Goal: Task Accomplishment & Management: Use online tool/utility

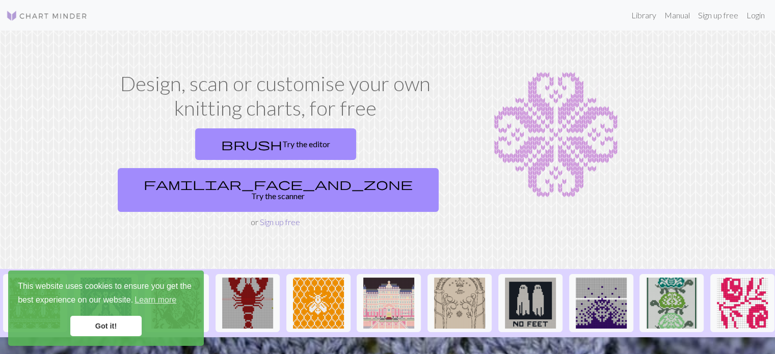
click at [280, 217] on link "Sign up free" at bounding box center [280, 222] width 40 height 10
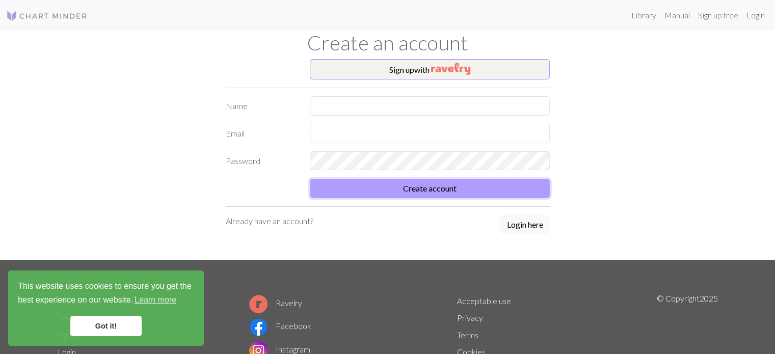
click at [445, 188] on button "Create account" at bounding box center [430, 188] width 240 height 19
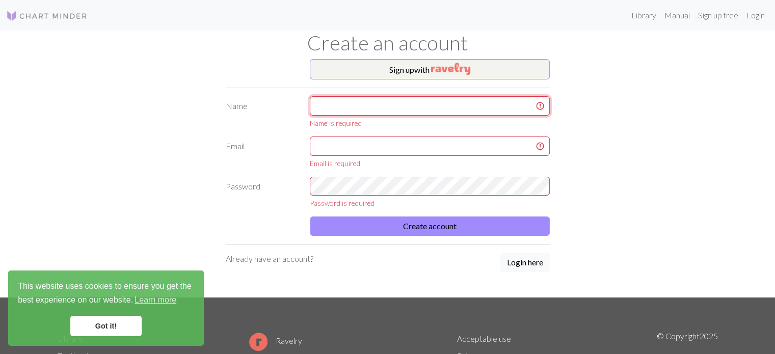
click at [427, 115] on input "text" at bounding box center [430, 105] width 240 height 19
type input "[PERSON_NAME]"
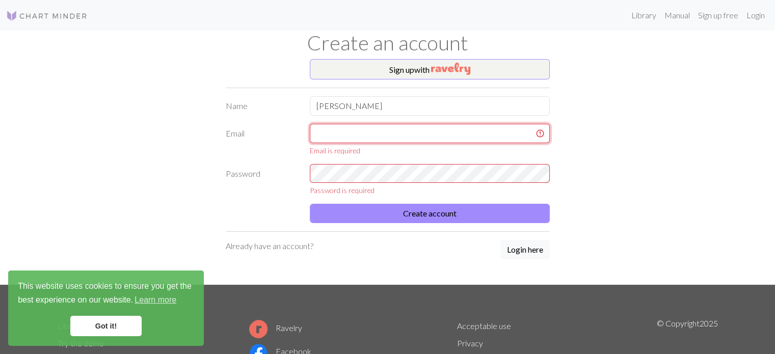
click at [399, 139] on input "text" at bounding box center [430, 133] width 240 height 19
type input "[EMAIL_ADDRESS][DOMAIN_NAME]"
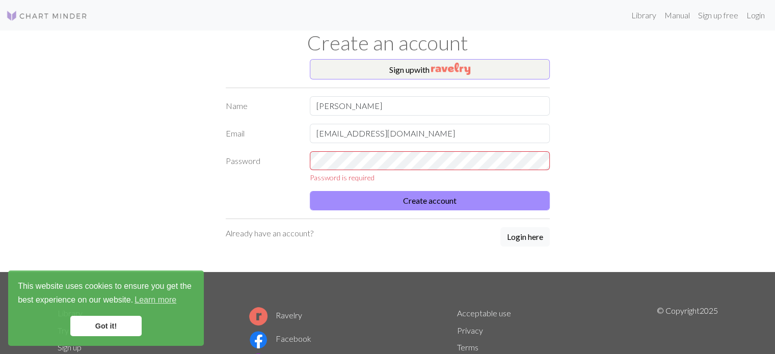
click at [441, 153] on div "Password is required" at bounding box center [430, 167] width 252 height 32
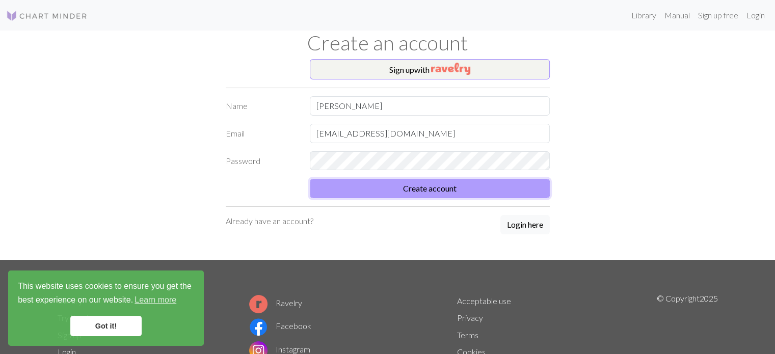
click at [421, 182] on button "Create account" at bounding box center [430, 188] width 240 height 19
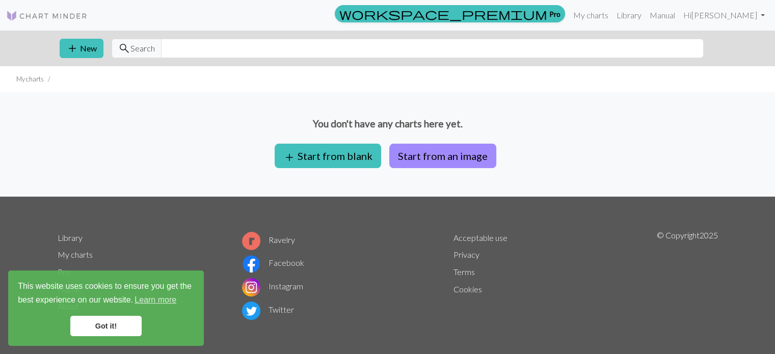
click at [377, 182] on div "You don't have any charts here yet. add Start from blank Start from an image" at bounding box center [387, 144] width 775 height 104
click at [349, 156] on button "add Start from blank" at bounding box center [328, 156] width 106 height 24
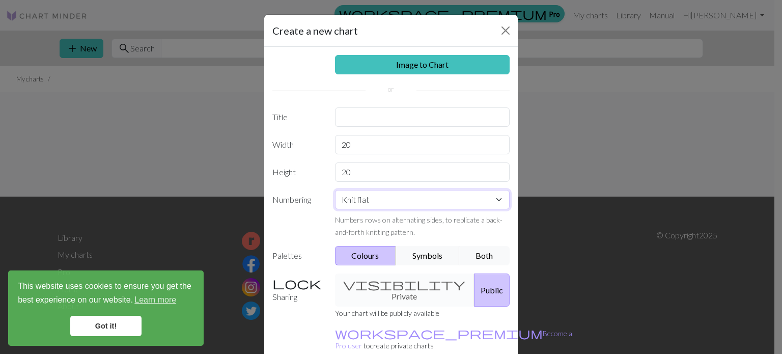
click at [395, 205] on select "Knit flat Knit in the round Lace knitting Cross stitch" at bounding box center [422, 199] width 175 height 19
click at [369, 165] on input "20" at bounding box center [422, 171] width 175 height 19
click at [384, 140] on input "20" at bounding box center [422, 144] width 175 height 19
drag, startPoint x: 384, startPoint y: 140, endPoint x: 332, endPoint y: 142, distance: 52.0
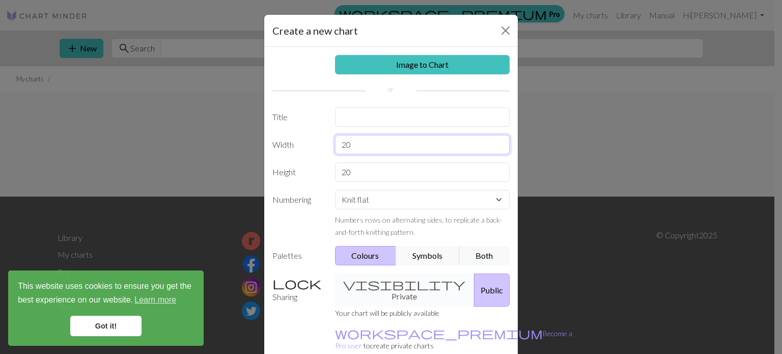
click at [335, 142] on input "20" at bounding box center [422, 144] width 175 height 19
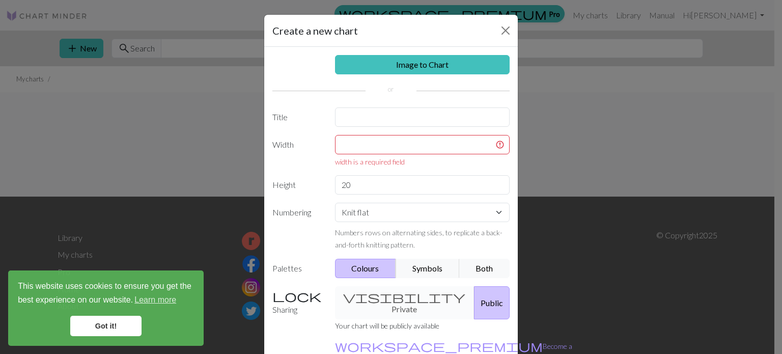
click at [450, 283] on div "Image to Chart Title Width width is a required field Height 20 Numbering Knit f…" at bounding box center [391, 218] width 254 height 342
click at [412, 152] on input "text" at bounding box center [422, 144] width 175 height 19
drag, startPoint x: 401, startPoint y: 187, endPoint x: 331, endPoint y: 153, distance: 78.8
click at [331, 153] on div "Image to Chart Title Width width is a required field Height 20 Numbering Knit f…" at bounding box center [391, 218] width 254 height 342
type input "7"
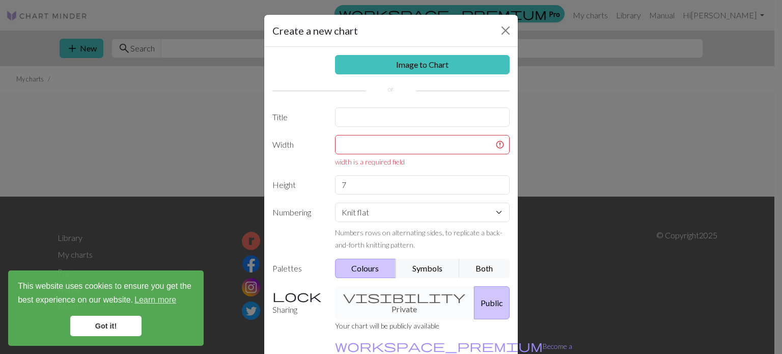
click at [374, 134] on div "Image to Chart Title Width width is a required field Height 7 Numbering Knit fl…" at bounding box center [391, 218] width 254 height 342
click at [379, 136] on input "text" at bounding box center [422, 144] width 175 height 19
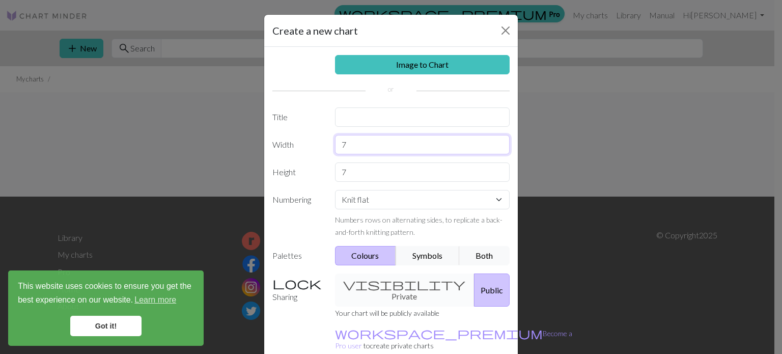
type input "7"
click at [474, 281] on button "Public" at bounding box center [492, 290] width 36 height 33
click at [474, 287] on button "Public" at bounding box center [492, 290] width 36 height 33
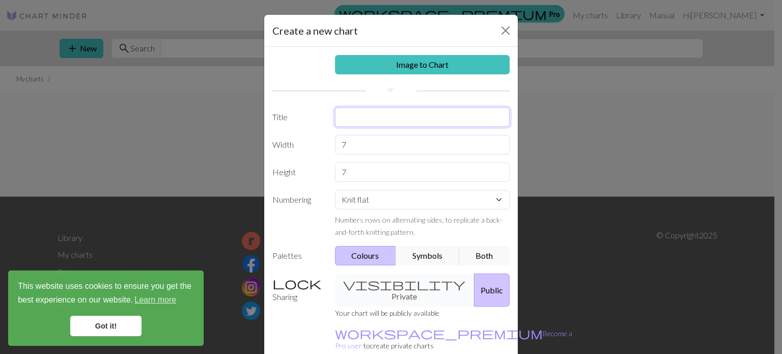
click at [440, 122] on input "text" at bounding box center [422, 116] width 175 height 19
type input "ll"
click at [474, 292] on button "Public" at bounding box center [492, 290] width 36 height 33
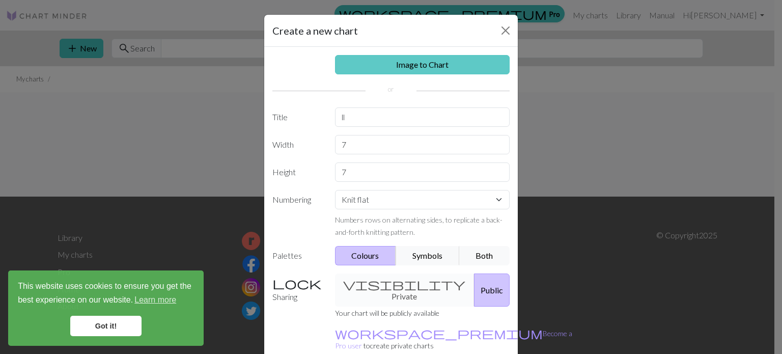
click at [409, 64] on link "Image to Chart" at bounding box center [422, 64] width 175 height 19
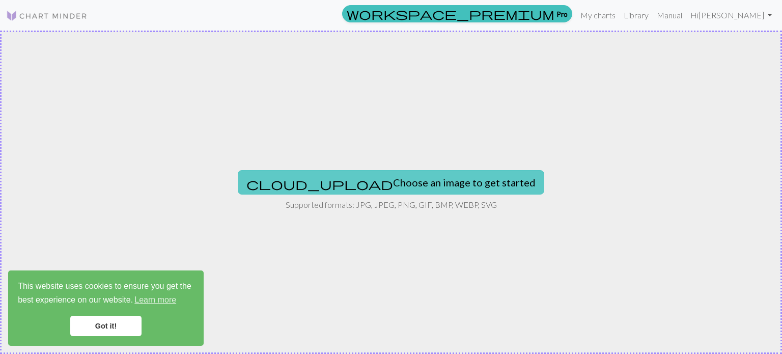
click at [382, 185] on button "cloud_upload Choose an image to get started" at bounding box center [391, 182] width 307 height 24
click at [428, 170] on button "cloud_upload Choose an image to get started" at bounding box center [391, 182] width 307 height 24
type input "C:\fakepath\One Design a Day (104_365)_ HOT TO GO, @chappellroan 🍕❤️ #chappellr…"
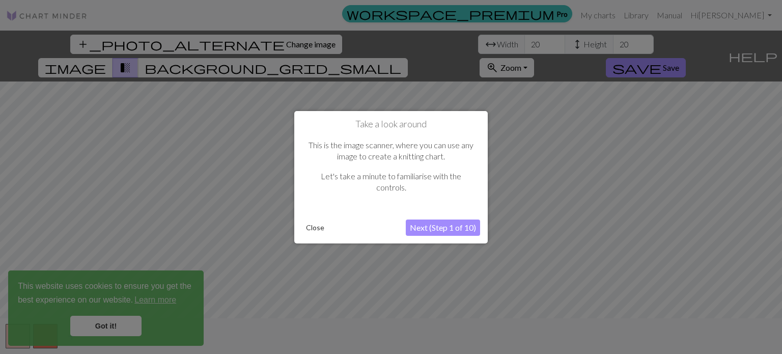
click at [431, 228] on button "Next (Step 1 of 10)" at bounding box center [443, 228] width 74 height 16
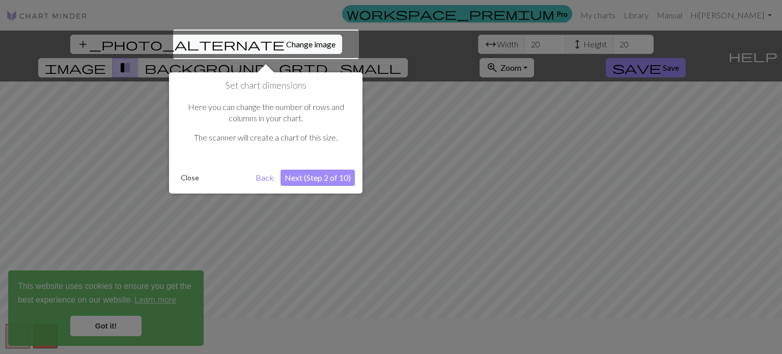
click at [182, 182] on button "Close" at bounding box center [190, 177] width 26 height 15
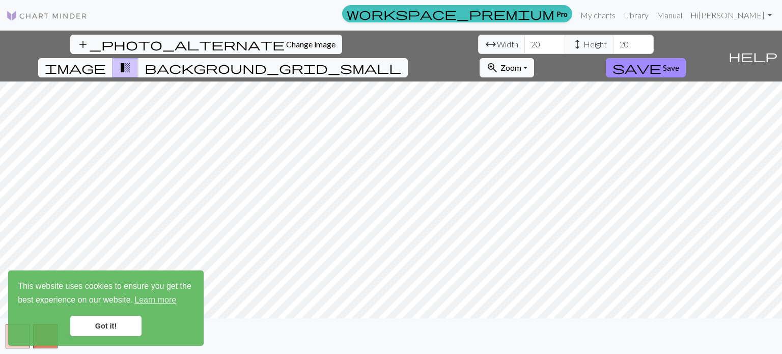
click at [121, 319] on link "Got it!" at bounding box center [105, 326] width 71 height 20
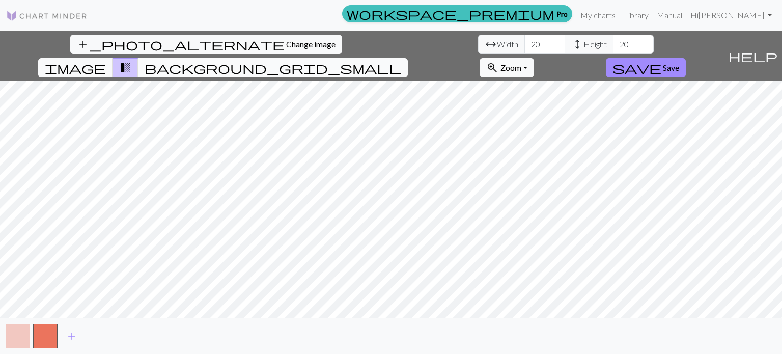
click at [408, 58] on button "background_grid_small" at bounding box center [273, 67] width 270 height 19
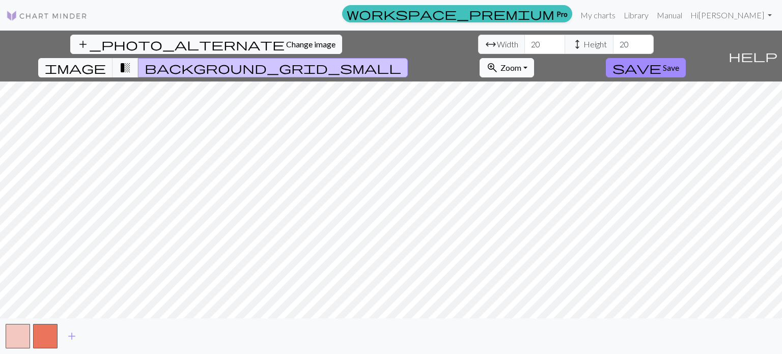
click at [522, 63] on span "Zoom" at bounding box center [511, 68] width 21 height 10
click at [561, 82] on button "Fit all" at bounding box center [520, 90] width 80 height 16
click at [534, 58] on button "zoom_in Zoom Zoom" at bounding box center [507, 67] width 55 height 19
click at [561, 98] on button "Fit width" at bounding box center [520, 106] width 80 height 16
click at [534, 58] on button "zoom_in Zoom Zoom" at bounding box center [507, 67] width 55 height 19
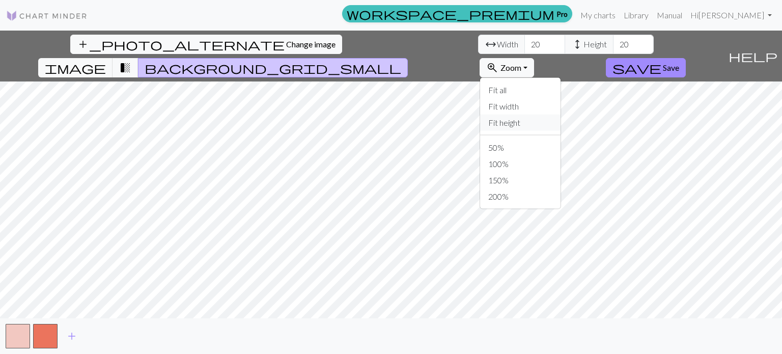
click at [561, 115] on button "Fit height" at bounding box center [520, 123] width 80 height 16
click at [522, 63] on span "Zoom" at bounding box center [511, 68] width 21 height 10
click at [561, 82] on button "Fit all" at bounding box center [520, 90] width 80 height 16
click at [286, 46] on span "Change image" at bounding box center [310, 44] width 49 height 10
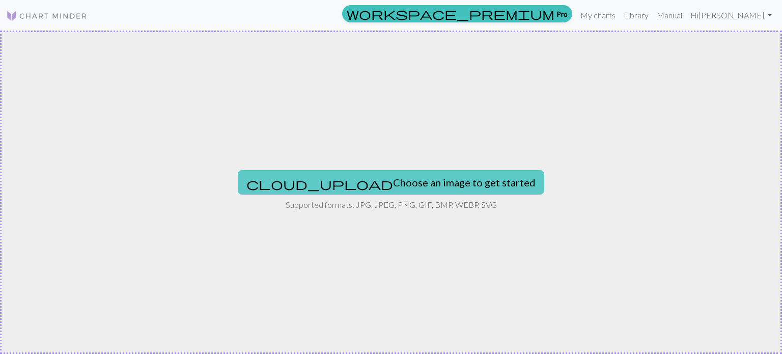
click at [366, 182] on button "cloud_upload Choose an image to get started" at bounding box center [391, 182] width 307 height 24
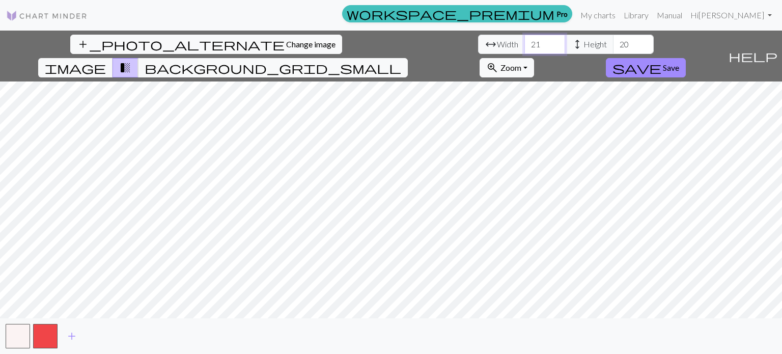
click at [525, 43] on input "22" at bounding box center [545, 44] width 41 height 19
click at [525, 43] on input "23" at bounding box center [545, 44] width 41 height 19
click at [525, 43] on input "24" at bounding box center [545, 44] width 41 height 19
click at [525, 43] on input "25" at bounding box center [545, 44] width 41 height 19
click at [525, 43] on input "26" at bounding box center [545, 44] width 41 height 19
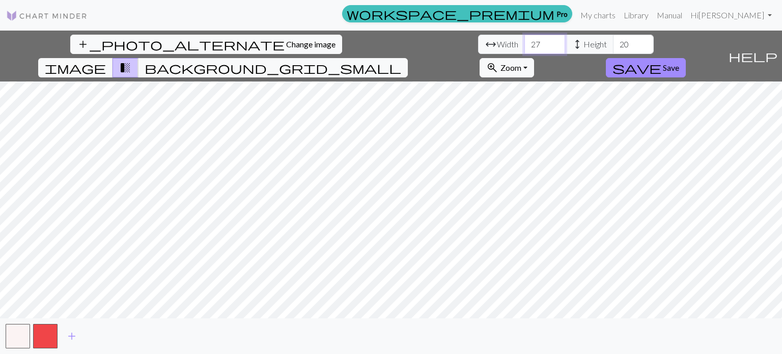
click at [525, 43] on input "27" at bounding box center [545, 44] width 41 height 19
click at [525, 43] on input "28" at bounding box center [545, 44] width 41 height 19
click at [525, 43] on input "30" at bounding box center [545, 44] width 41 height 19
drag, startPoint x: 255, startPoint y: 43, endPoint x: 256, endPoint y: 51, distance: 7.8
click at [525, 51] on input "31" at bounding box center [545, 44] width 41 height 19
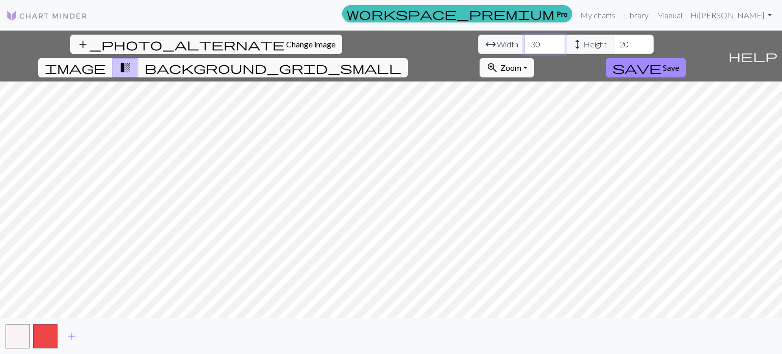
click at [525, 50] on input "30" at bounding box center [545, 44] width 41 height 19
click at [525, 48] on input "30" at bounding box center [545, 44] width 41 height 19
click at [525, 48] on input "29" at bounding box center [545, 44] width 41 height 19
click at [525, 48] on input "28" at bounding box center [545, 44] width 41 height 19
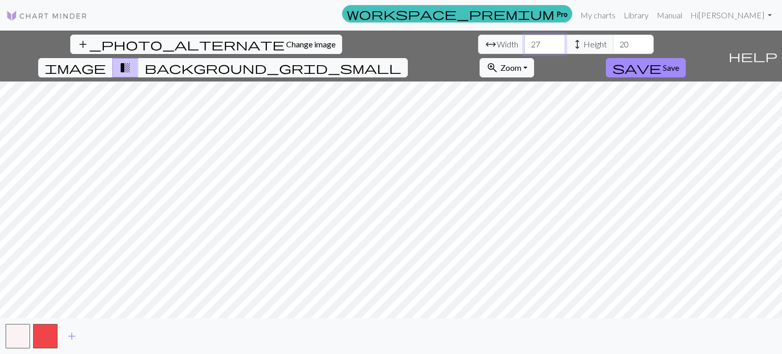
click at [525, 48] on input "27" at bounding box center [545, 44] width 41 height 19
click at [525, 48] on input "26" at bounding box center [545, 44] width 41 height 19
click at [525, 48] on input "25" at bounding box center [545, 44] width 41 height 19
click at [525, 48] on input "24" at bounding box center [545, 44] width 41 height 19
click at [525, 48] on input "23" at bounding box center [545, 44] width 41 height 19
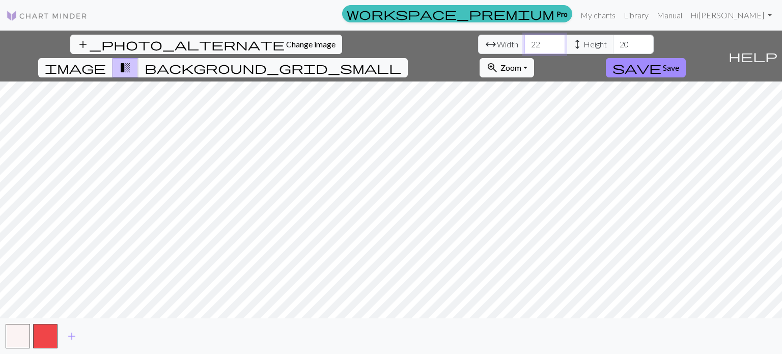
click at [525, 48] on input "22" at bounding box center [545, 44] width 41 height 19
click at [525, 48] on input "21" at bounding box center [545, 44] width 41 height 19
click at [525, 48] on input "20" at bounding box center [545, 44] width 41 height 19
click at [525, 48] on input "19" at bounding box center [545, 44] width 41 height 19
click at [525, 48] on input "18" at bounding box center [545, 44] width 41 height 19
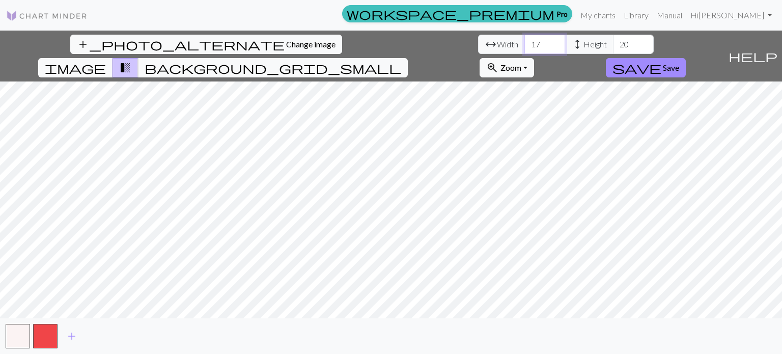
click at [525, 48] on input "17" at bounding box center [545, 44] width 41 height 19
click at [525, 48] on input "16" at bounding box center [545, 44] width 41 height 19
click at [525, 48] on input "15" at bounding box center [545, 44] width 41 height 19
click at [525, 48] on input "14" at bounding box center [545, 44] width 41 height 19
click at [525, 48] on input "13" at bounding box center [545, 44] width 41 height 19
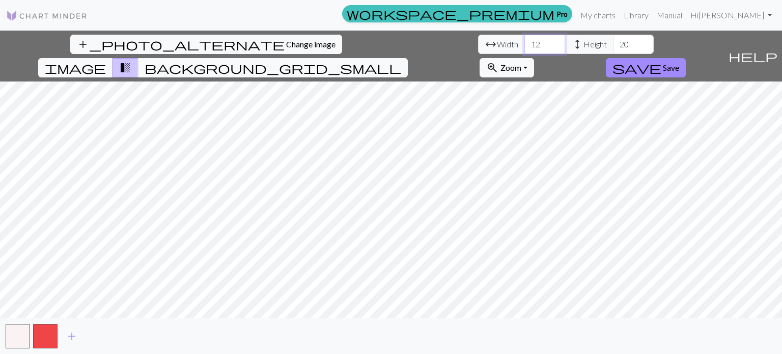
click at [525, 48] on input "12" at bounding box center [545, 44] width 41 height 19
click at [525, 48] on input "11" at bounding box center [545, 44] width 41 height 19
type input "10"
click at [525, 48] on input "10" at bounding box center [545, 44] width 41 height 19
click at [613, 46] on input "19" at bounding box center [633, 44] width 41 height 19
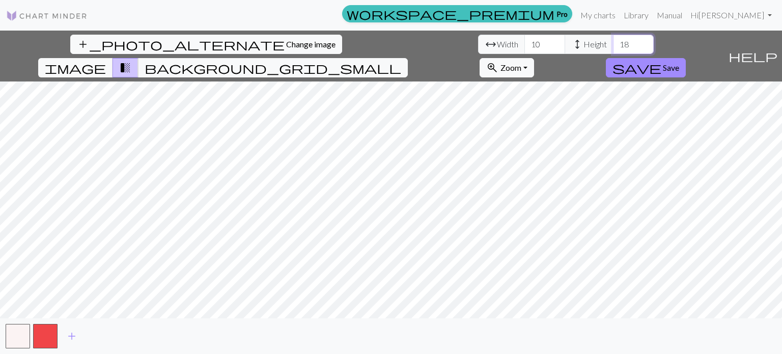
click at [613, 46] on input "18" at bounding box center [633, 44] width 41 height 19
click at [613, 46] on input "17" at bounding box center [633, 44] width 41 height 19
click at [613, 46] on input "16" at bounding box center [633, 44] width 41 height 19
click at [613, 46] on input "15" at bounding box center [633, 44] width 41 height 19
click at [613, 46] on input "14" at bounding box center [633, 44] width 41 height 19
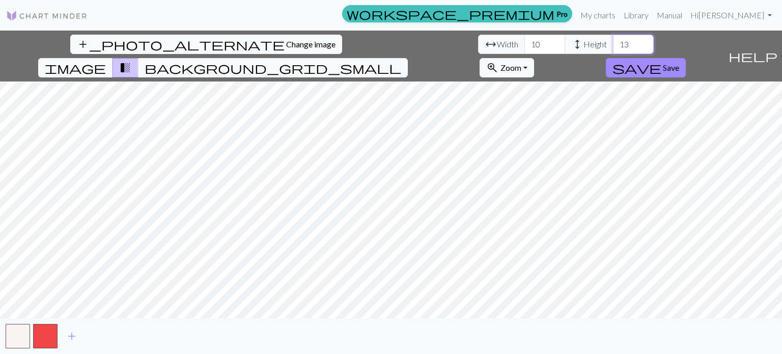
click at [613, 46] on input "13" at bounding box center [633, 44] width 41 height 19
click at [613, 46] on input "12" at bounding box center [633, 44] width 41 height 19
click at [613, 46] on input "11" at bounding box center [633, 44] width 41 height 19
click at [613, 46] on input "10" at bounding box center [633, 44] width 41 height 19
click at [613, 46] on input "9" at bounding box center [633, 44] width 41 height 19
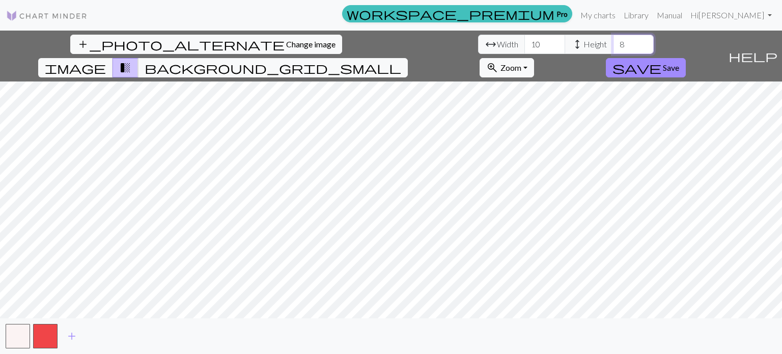
click at [613, 46] on input "8" at bounding box center [633, 44] width 41 height 19
type input "7"
click at [613, 46] on input "7" at bounding box center [633, 44] width 41 height 19
click at [525, 46] on input "9" at bounding box center [545, 44] width 41 height 19
click at [525, 46] on input "8" at bounding box center [545, 44] width 41 height 19
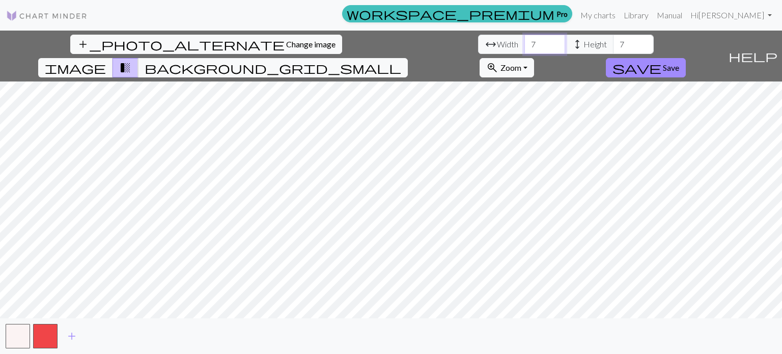
click at [525, 46] on input "7" at bounding box center [545, 44] width 41 height 19
click at [401, 61] on span "background_grid_small" at bounding box center [273, 68] width 257 height 14
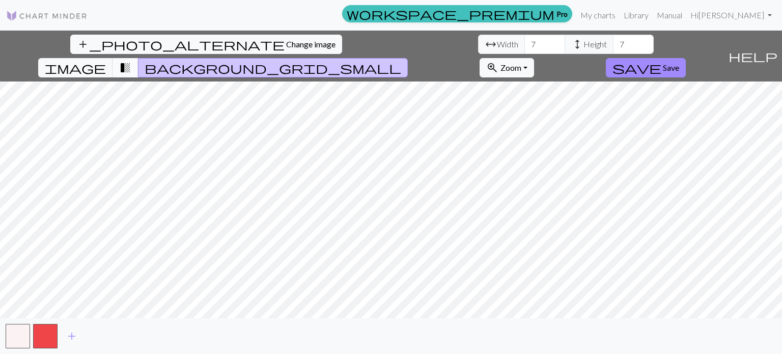
click at [131, 61] on span "transition_fade" at bounding box center [125, 68] width 12 height 14
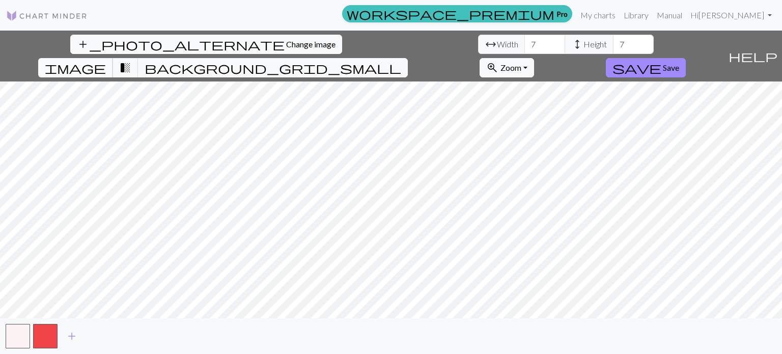
click at [106, 61] on span "image" at bounding box center [75, 68] width 61 height 14
click at [139, 58] on button "transition_fade" at bounding box center [126, 67] width 26 height 19
click at [401, 61] on span "background_grid_small" at bounding box center [273, 68] width 257 height 14
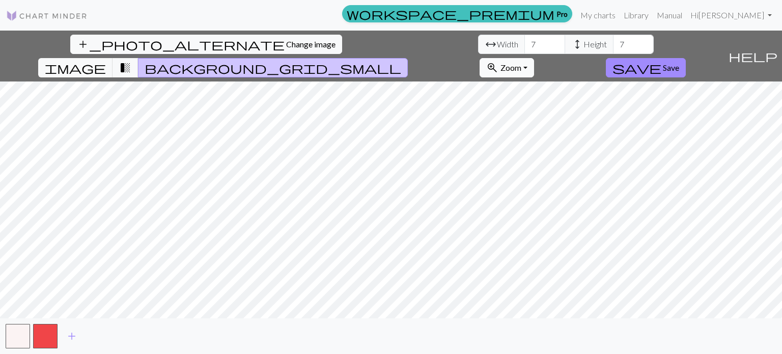
click at [534, 58] on button "zoom_in Zoom Zoom" at bounding box center [507, 67] width 55 height 19
click at [561, 82] on button "Fit all" at bounding box center [520, 90] width 80 height 16
click at [534, 58] on button "zoom_in Zoom Zoom" at bounding box center [507, 67] width 55 height 19
click at [561, 98] on button "Fit width" at bounding box center [520, 106] width 80 height 16
click at [499, 61] on span "zoom_in" at bounding box center [492, 68] width 12 height 14
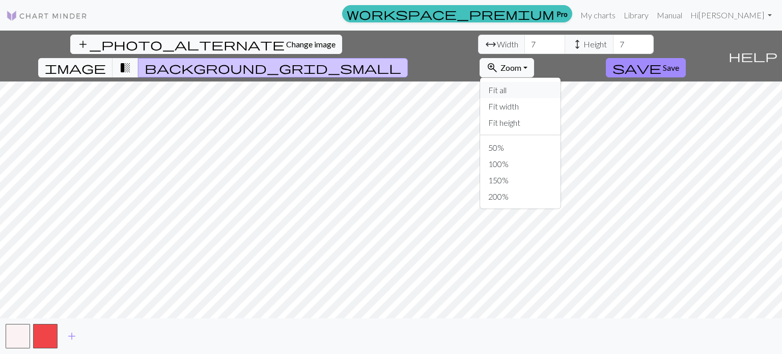
click at [561, 82] on button "Fit all" at bounding box center [520, 90] width 80 height 16
click at [525, 39] on input "8" at bounding box center [545, 44] width 41 height 19
click at [525, 39] on input "9" at bounding box center [545, 44] width 41 height 19
click at [525, 39] on input "10" at bounding box center [545, 44] width 41 height 19
click at [525, 39] on input "11" at bounding box center [545, 44] width 41 height 19
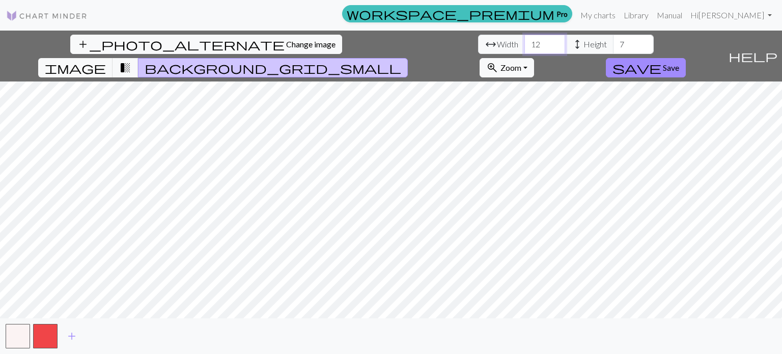
click at [525, 39] on input "12" at bounding box center [545, 44] width 41 height 19
click at [525, 39] on input "13" at bounding box center [545, 44] width 41 height 19
click at [525, 39] on input "14" at bounding box center [545, 44] width 41 height 19
click at [525, 39] on input "15" at bounding box center [545, 44] width 41 height 19
click at [525, 39] on input "16" at bounding box center [545, 44] width 41 height 19
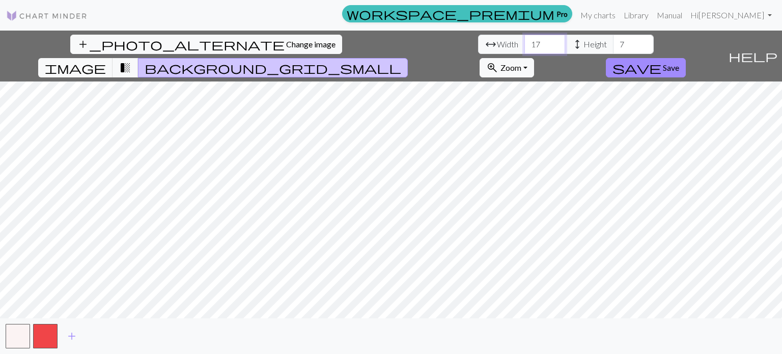
click at [525, 39] on input "17" at bounding box center [545, 44] width 41 height 19
click at [525, 39] on input "18" at bounding box center [545, 44] width 41 height 19
click at [525, 39] on input "19" at bounding box center [545, 44] width 41 height 19
click at [525, 39] on input "20" at bounding box center [545, 44] width 41 height 19
click at [525, 39] on input "21" at bounding box center [545, 44] width 41 height 19
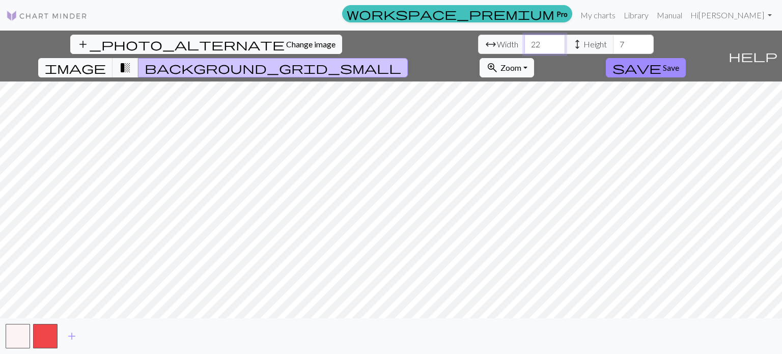
click at [525, 39] on input "22" at bounding box center [545, 44] width 41 height 19
click at [525, 39] on input "23" at bounding box center [545, 44] width 41 height 19
click at [525, 39] on input "24" at bounding box center [545, 44] width 41 height 19
click at [525, 39] on input "25" at bounding box center [545, 44] width 41 height 19
click at [525, 39] on input "26" at bounding box center [545, 44] width 41 height 19
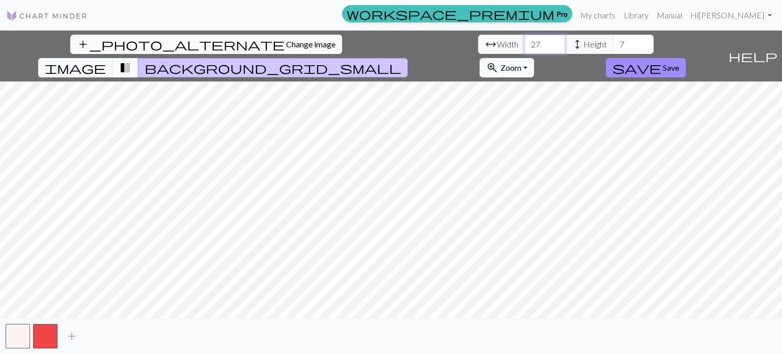
click at [525, 39] on input "27" at bounding box center [545, 44] width 41 height 19
click at [525, 39] on input "28" at bounding box center [545, 44] width 41 height 19
click at [525, 39] on input "29" at bounding box center [545, 44] width 41 height 19
click at [525, 39] on input "30" at bounding box center [545, 44] width 41 height 19
click at [525, 39] on input "31" at bounding box center [545, 44] width 41 height 19
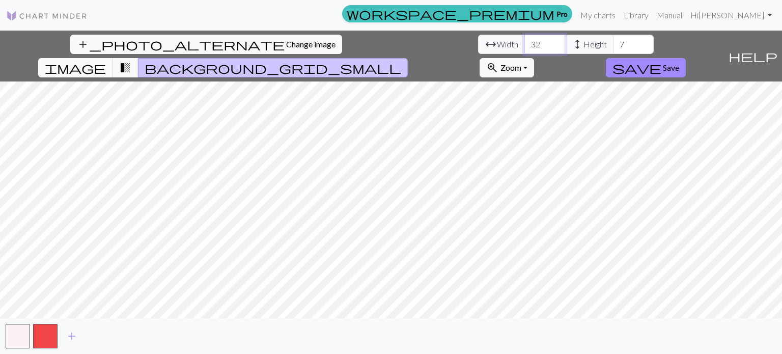
click at [525, 39] on input "32" at bounding box center [545, 44] width 41 height 19
click at [525, 39] on input "33" at bounding box center [545, 44] width 41 height 19
click at [525, 39] on input "34" at bounding box center [545, 44] width 41 height 19
click at [525, 39] on input "35" at bounding box center [545, 44] width 41 height 19
click at [525, 39] on input "36" at bounding box center [545, 44] width 41 height 19
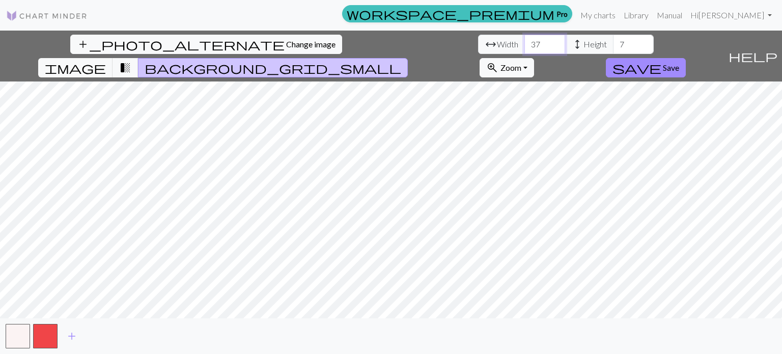
click at [525, 39] on input "37" at bounding box center [545, 44] width 41 height 19
click at [525, 39] on input "38" at bounding box center [545, 44] width 41 height 19
click at [525, 39] on input "39" at bounding box center [545, 44] width 41 height 19
drag, startPoint x: 257, startPoint y: 39, endPoint x: 338, endPoint y: 37, distance: 81.5
type input "55"
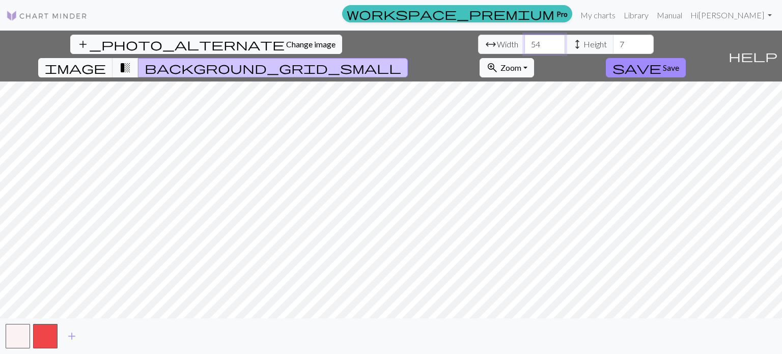
click at [525, 37] on input "55" at bounding box center [545, 44] width 41 height 19
click at [613, 37] on input "7" at bounding box center [633, 44] width 41 height 19
click at [613, 43] on input "8" at bounding box center [633, 44] width 41 height 19
click at [613, 43] on input "9" at bounding box center [633, 44] width 41 height 19
click at [613, 43] on input "10" at bounding box center [633, 44] width 41 height 19
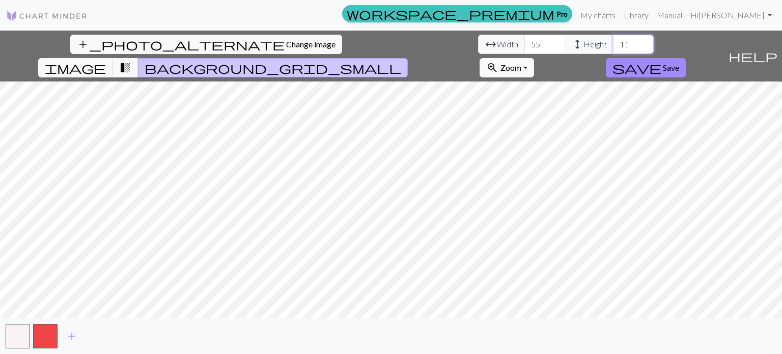
click at [613, 43] on input "11" at bounding box center [633, 44] width 41 height 19
click at [613, 43] on input "12" at bounding box center [633, 44] width 41 height 19
click at [613, 43] on input "13" at bounding box center [633, 44] width 41 height 19
click at [613, 43] on input "14" at bounding box center [633, 44] width 41 height 19
click at [613, 43] on input "15" at bounding box center [633, 44] width 41 height 19
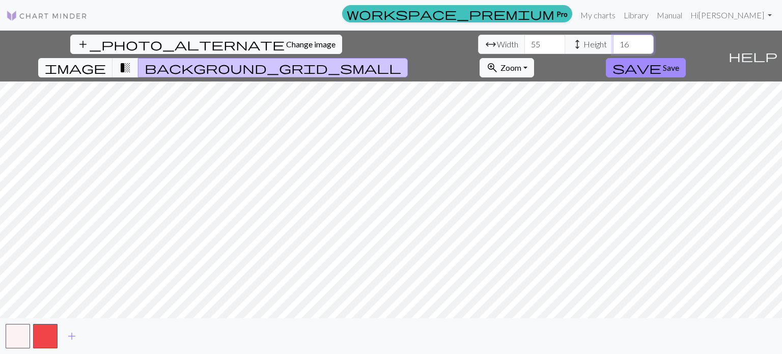
click at [613, 43] on input "16" at bounding box center [633, 44] width 41 height 19
click at [613, 43] on input "17" at bounding box center [633, 44] width 41 height 19
click at [613, 43] on input "18" at bounding box center [633, 44] width 41 height 19
click at [613, 43] on input "19" at bounding box center [633, 44] width 41 height 19
click at [613, 43] on input "20" at bounding box center [633, 44] width 41 height 19
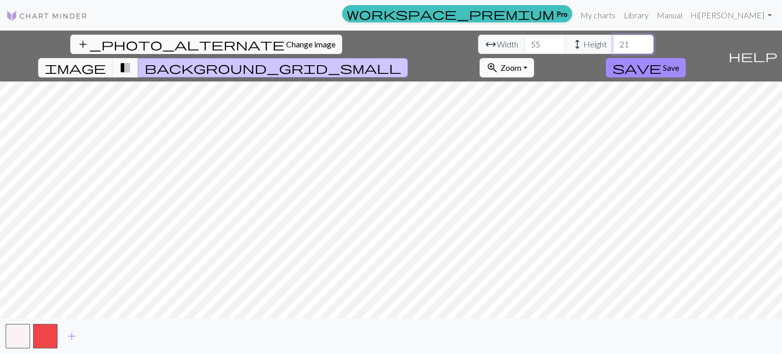
click at [613, 43] on input "21" at bounding box center [633, 44] width 41 height 19
click at [613, 43] on input "22" at bounding box center [633, 44] width 41 height 19
click at [613, 43] on input "23" at bounding box center [633, 44] width 41 height 19
click at [613, 43] on input "24" at bounding box center [633, 44] width 41 height 19
click at [613, 43] on input "25" at bounding box center [633, 44] width 41 height 19
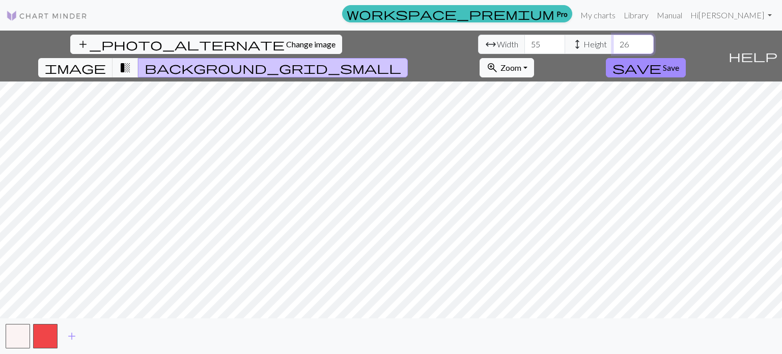
click at [613, 43] on input "26" at bounding box center [633, 44] width 41 height 19
click at [613, 43] on input "27" at bounding box center [633, 44] width 41 height 19
click at [613, 43] on input "28" at bounding box center [633, 44] width 41 height 19
click at [613, 43] on input "29" at bounding box center [633, 44] width 41 height 19
click at [613, 43] on input "30" at bounding box center [633, 44] width 41 height 19
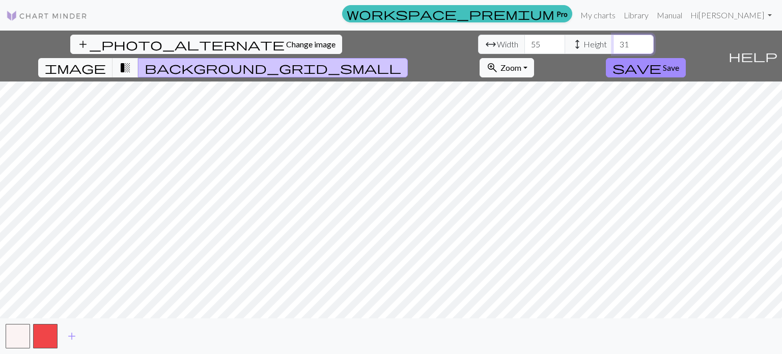
click at [613, 43] on input "31" at bounding box center [633, 44] width 41 height 19
click at [613, 43] on input "32" at bounding box center [633, 44] width 41 height 19
click at [613, 43] on input "33" at bounding box center [633, 44] width 41 height 19
click at [613, 43] on input "34" at bounding box center [633, 44] width 41 height 19
click at [613, 43] on input "35" at bounding box center [633, 44] width 41 height 19
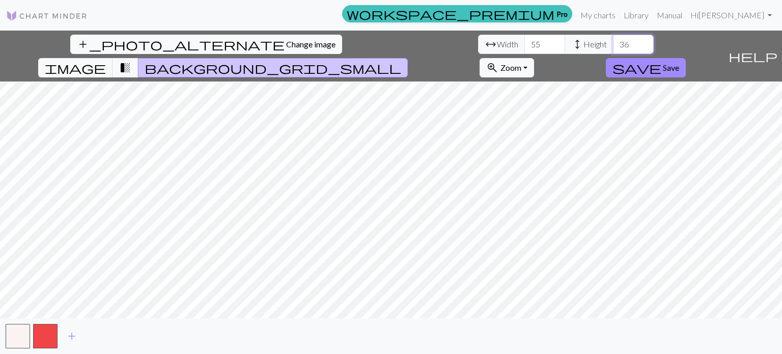
click at [613, 43] on input "36" at bounding box center [633, 44] width 41 height 19
click at [613, 43] on input "37" at bounding box center [633, 44] width 41 height 19
click at [613, 43] on input "38" at bounding box center [633, 44] width 41 height 19
click at [613, 43] on input "39" at bounding box center [633, 44] width 41 height 19
click at [613, 43] on input "40" at bounding box center [633, 44] width 41 height 19
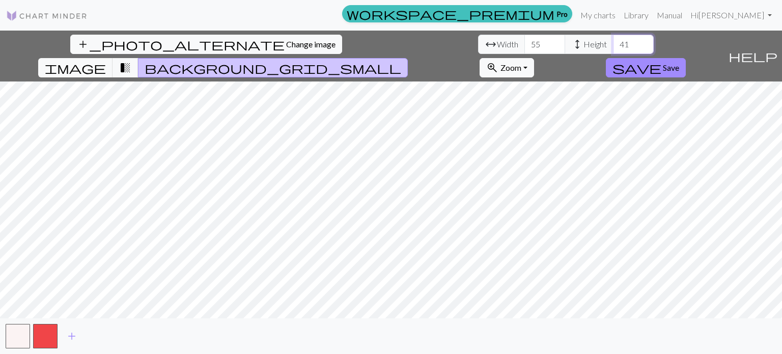
click at [613, 43] on input "41" at bounding box center [633, 44] width 41 height 19
click at [613, 43] on input "42" at bounding box center [633, 44] width 41 height 19
click at [613, 43] on input "43" at bounding box center [633, 44] width 41 height 19
click at [613, 43] on input "44" at bounding box center [633, 44] width 41 height 19
click at [613, 43] on input "45" at bounding box center [633, 44] width 41 height 19
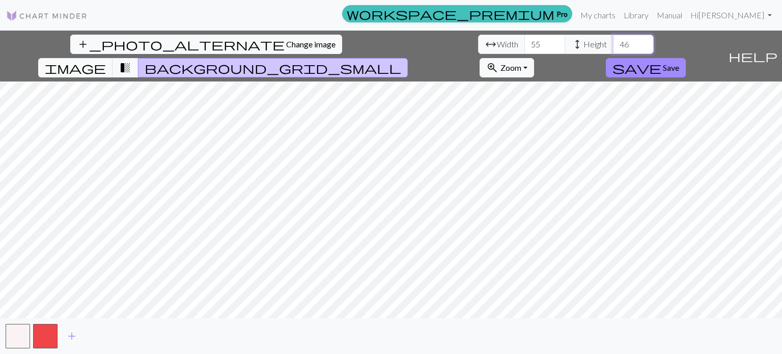
click at [613, 43] on input "46" at bounding box center [633, 44] width 41 height 19
click at [613, 43] on input "47" at bounding box center [633, 44] width 41 height 19
click at [613, 43] on input "48" at bounding box center [633, 44] width 41 height 19
click at [613, 43] on input "49" at bounding box center [633, 44] width 41 height 19
click at [613, 43] on input "50" at bounding box center [633, 44] width 41 height 19
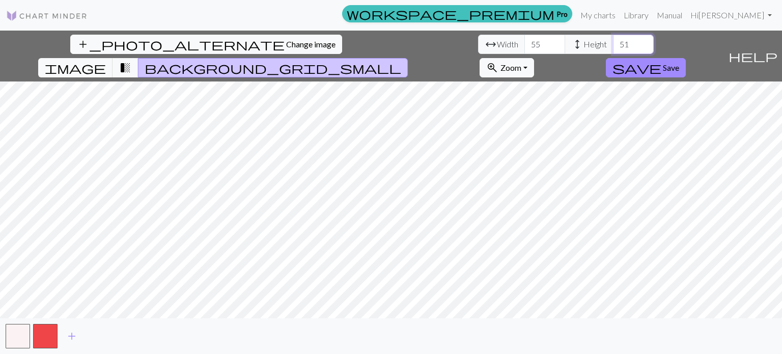
type input "51"
click at [613, 43] on input "51" at bounding box center [633, 44] width 41 height 19
click at [525, 38] on input "56" at bounding box center [545, 44] width 41 height 19
click at [525, 38] on input "57" at bounding box center [545, 44] width 41 height 19
click at [525, 38] on input "58" at bounding box center [545, 44] width 41 height 19
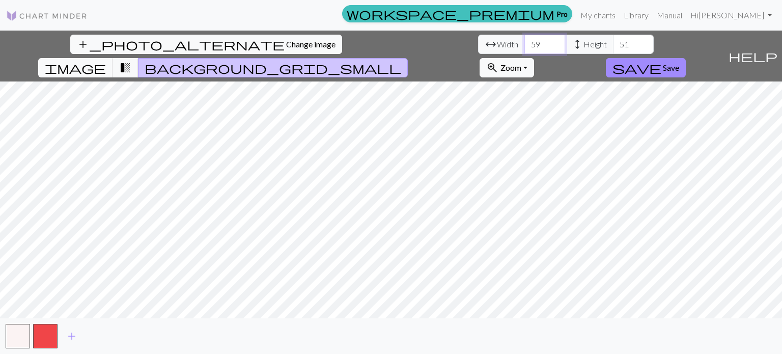
click at [525, 38] on input "59" at bounding box center [545, 44] width 41 height 19
click at [525, 38] on input "60" at bounding box center [545, 44] width 41 height 19
click at [525, 38] on input "61" at bounding box center [545, 44] width 41 height 19
click at [525, 38] on input "62" at bounding box center [545, 44] width 41 height 19
click at [525, 47] on input "61" at bounding box center [545, 44] width 41 height 19
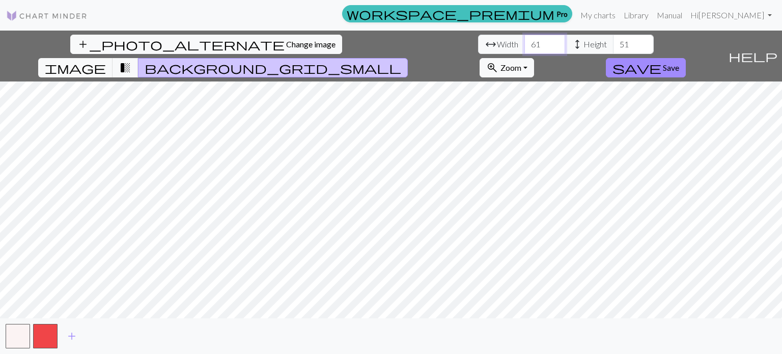
click at [525, 37] on input "61" at bounding box center [545, 44] width 41 height 19
click at [525, 41] on input "62" at bounding box center [545, 44] width 41 height 19
click at [525, 41] on input "63" at bounding box center [545, 44] width 41 height 19
click at [525, 41] on input "64" at bounding box center [545, 44] width 41 height 19
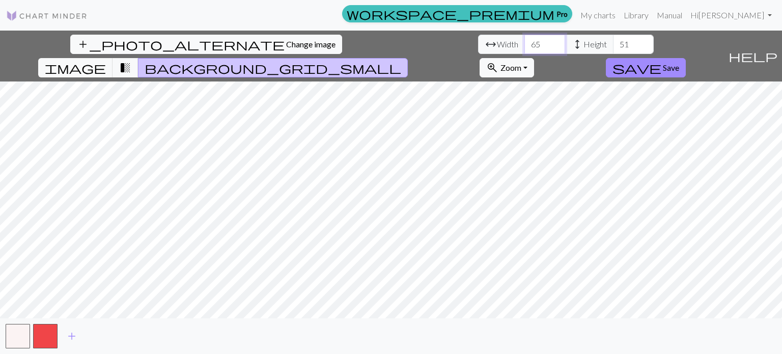
type input "65"
click at [525, 41] on input "65" at bounding box center [545, 44] width 41 height 19
click at [613, 41] on input "52" at bounding box center [633, 44] width 41 height 19
click at [613, 41] on input "53" at bounding box center [633, 44] width 41 height 19
click at [613, 41] on input "54" at bounding box center [633, 44] width 41 height 19
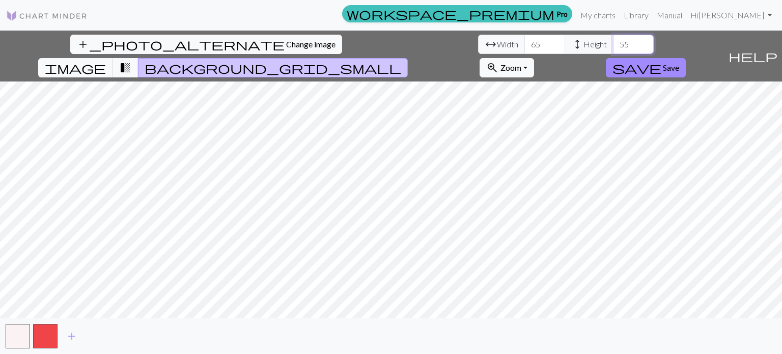
click at [613, 41] on input "55" at bounding box center [633, 44] width 41 height 19
click at [613, 41] on input "56" at bounding box center [633, 44] width 41 height 19
click at [613, 41] on input "57" at bounding box center [633, 44] width 41 height 19
click at [613, 41] on input "58" at bounding box center [633, 44] width 41 height 19
click at [613, 41] on input "59" at bounding box center [633, 44] width 41 height 19
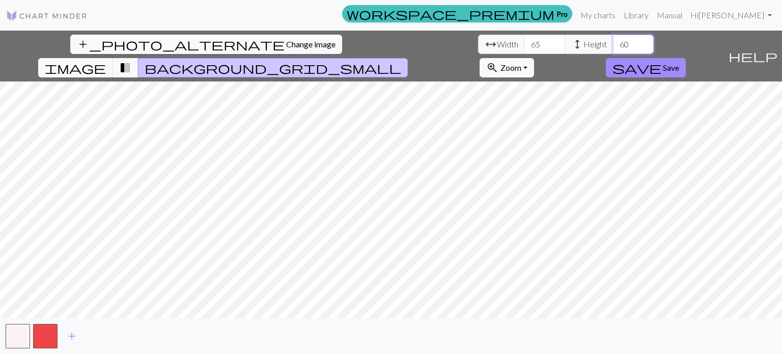
type input "60"
click at [613, 40] on input "60" at bounding box center [633, 44] width 41 height 19
